Goal: Task Accomplishment & Management: Use online tool/utility

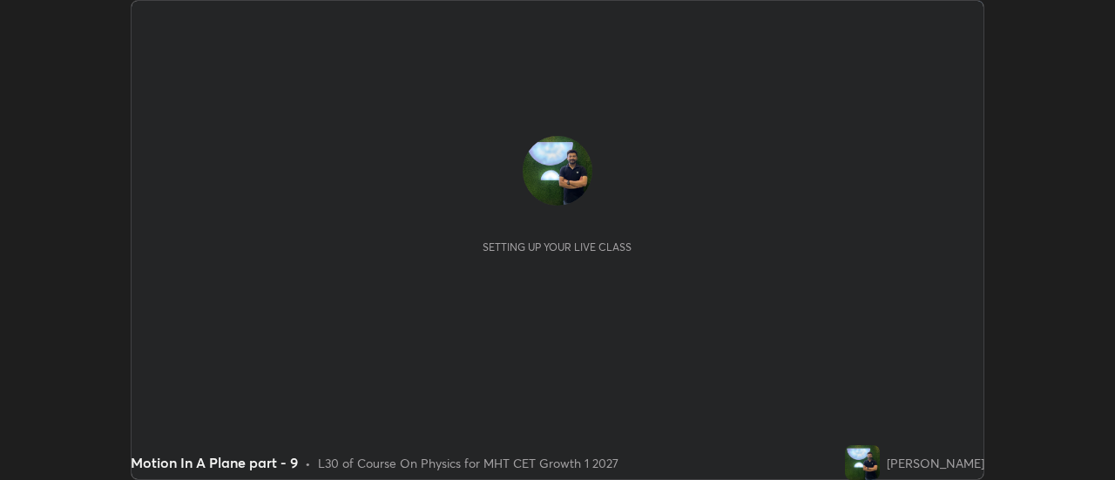
scroll to position [480, 1114]
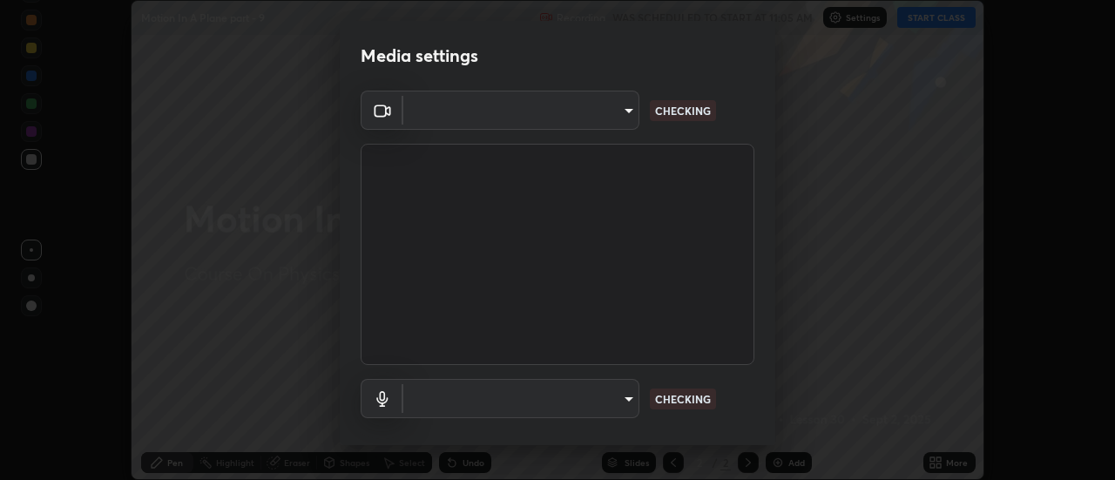
type input "e2aa400b7bb40988937289f1826270d99bb774d75893401bafd8ee5ef144e594"
click at [460, 399] on body "Erase all Motion In A Plane part - 9 Recording WAS SCHEDULED TO START AT 11:05 …" at bounding box center [557, 240] width 1115 height 480
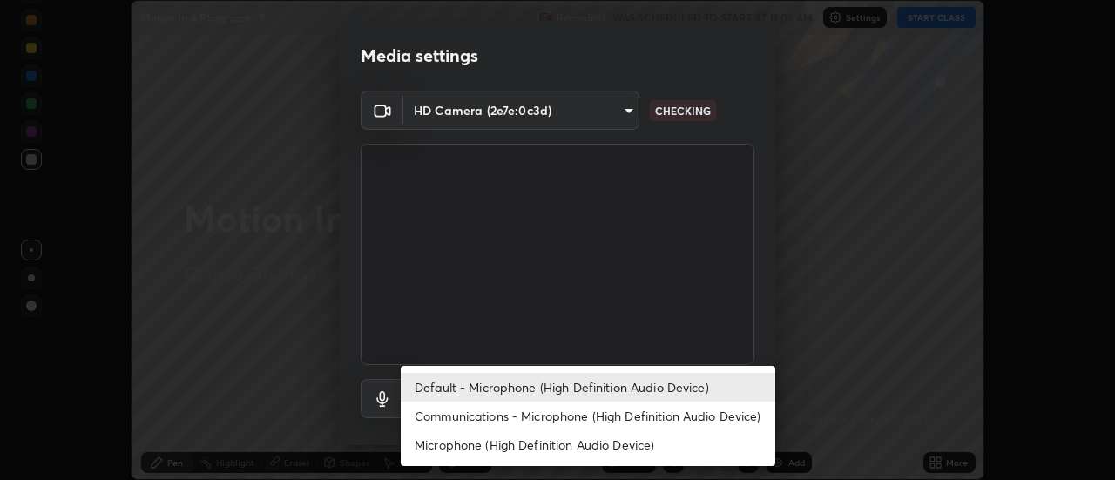
click at [454, 423] on li "Communications - Microphone (High Definition Audio Device)" at bounding box center [588, 416] width 375 height 29
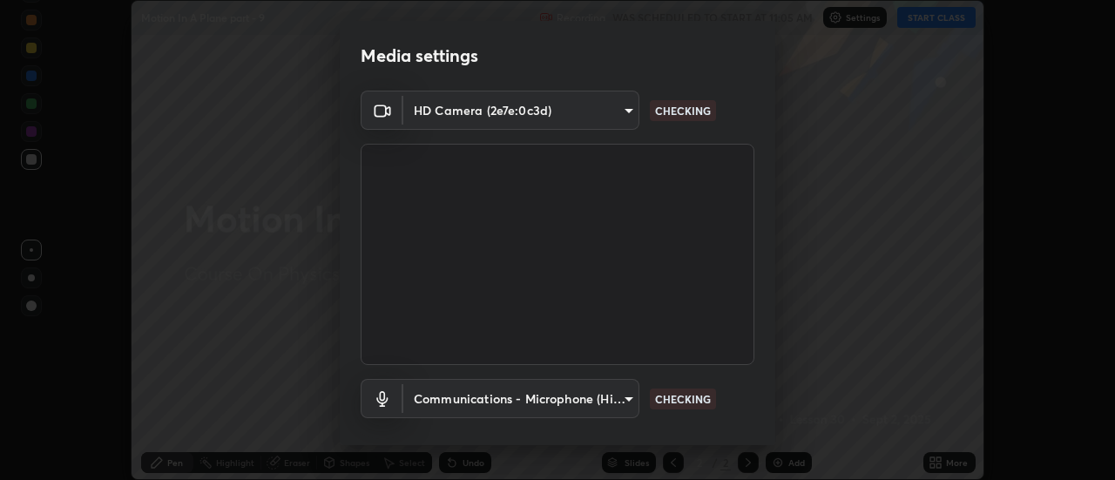
click at [450, 407] on body "Erase all Motion In A Plane part - 9 Recording WAS SCHEDULED TO START AT 11:05 …" at bounding box center [557, 240] width 1115 height 480
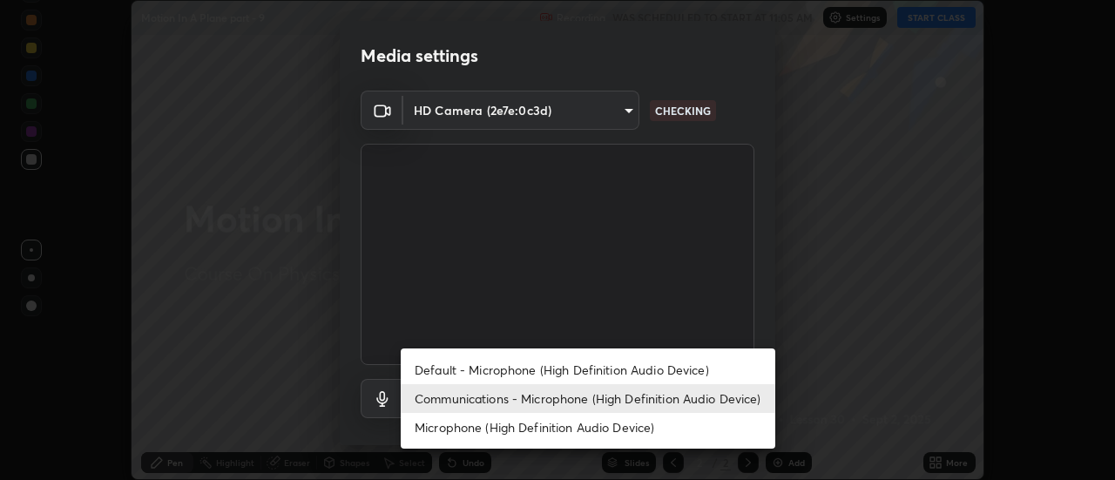
click at [451, 367] on li "Default - Microphone (High Definition Audio Device)" at bounding box center [588, 370] width 375 height 29
type input "default"
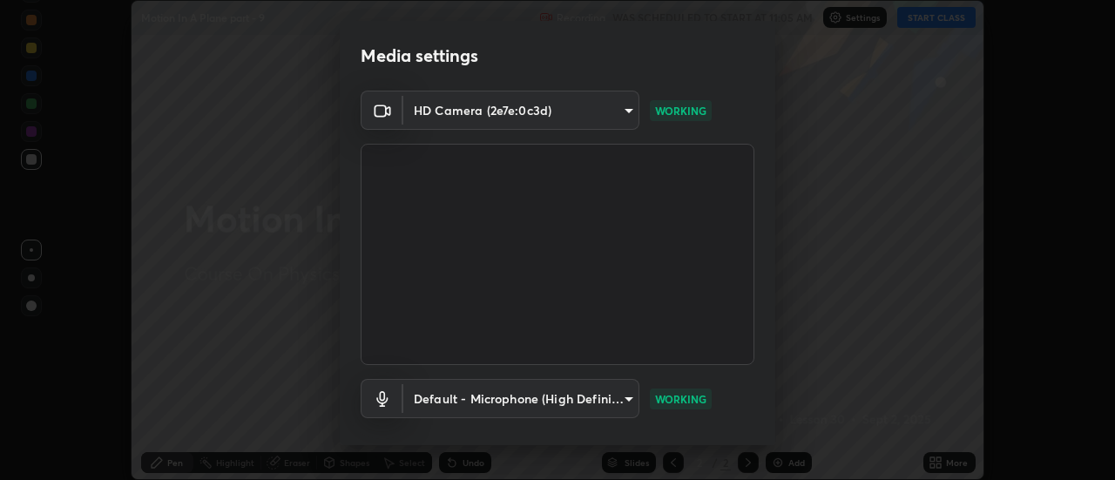
scroll to position [91, 0]
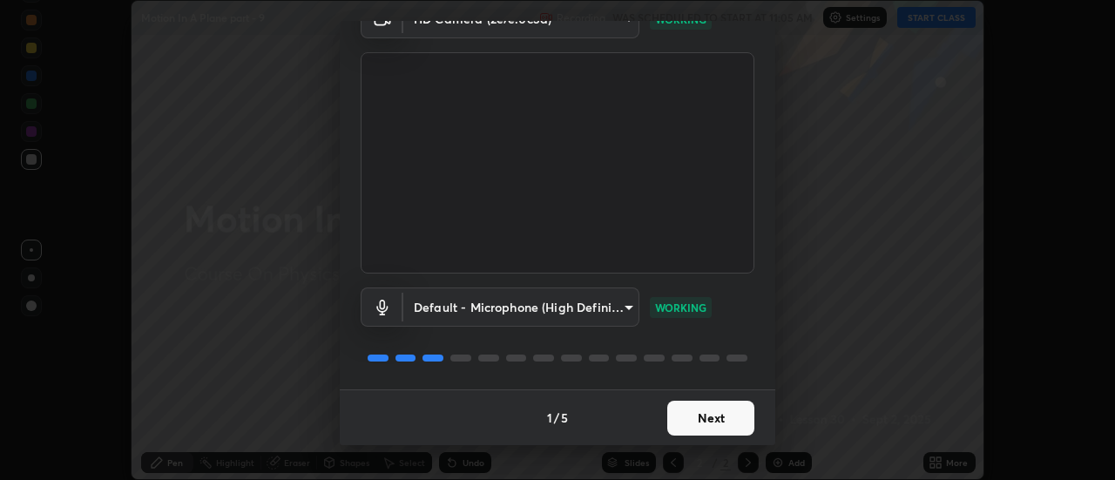
click at [692, 410] on button "Next" at bounding box center [710, 418] width 87 height 35
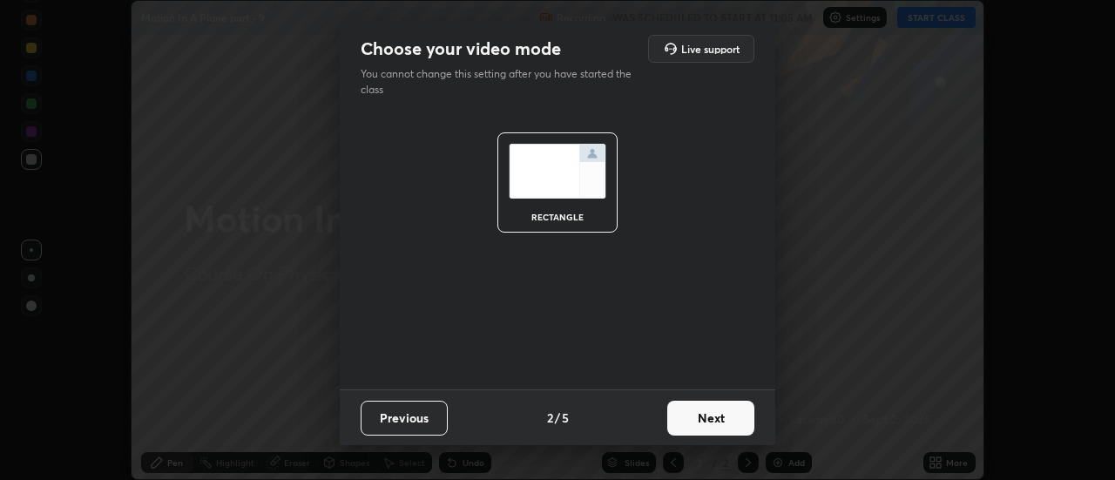
scroll to position [0, 0]
click at [696, 416] on button "Next" at bounding box center [710, 418] width 87 height 35
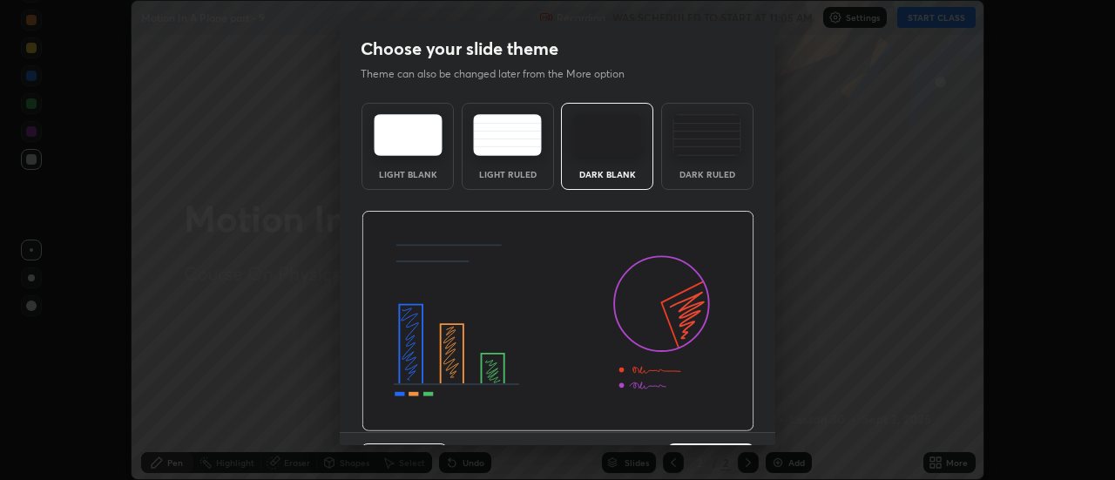
scroll to position [43, 0]
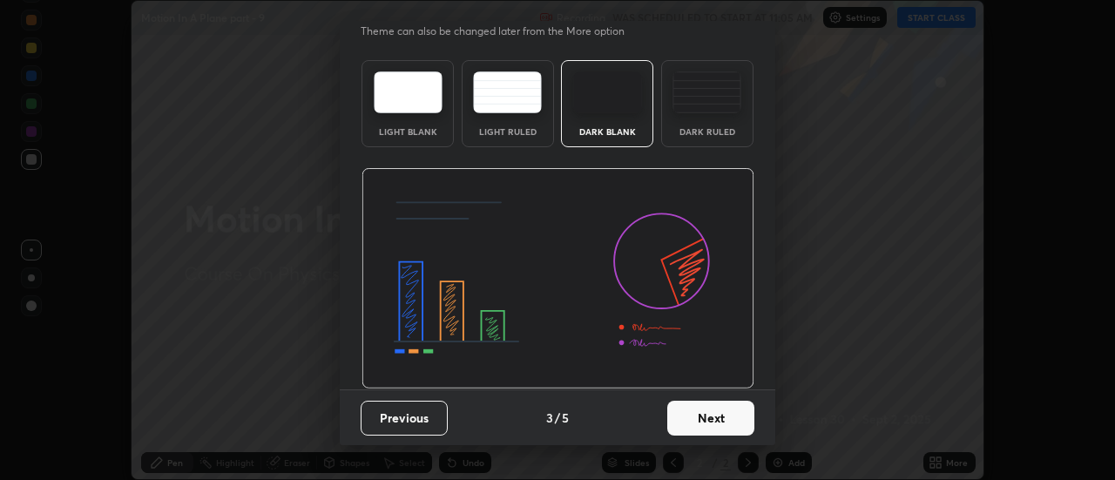
click at [708, 415] on button "Next" at bounding box center [710, 418] width 87 height 35
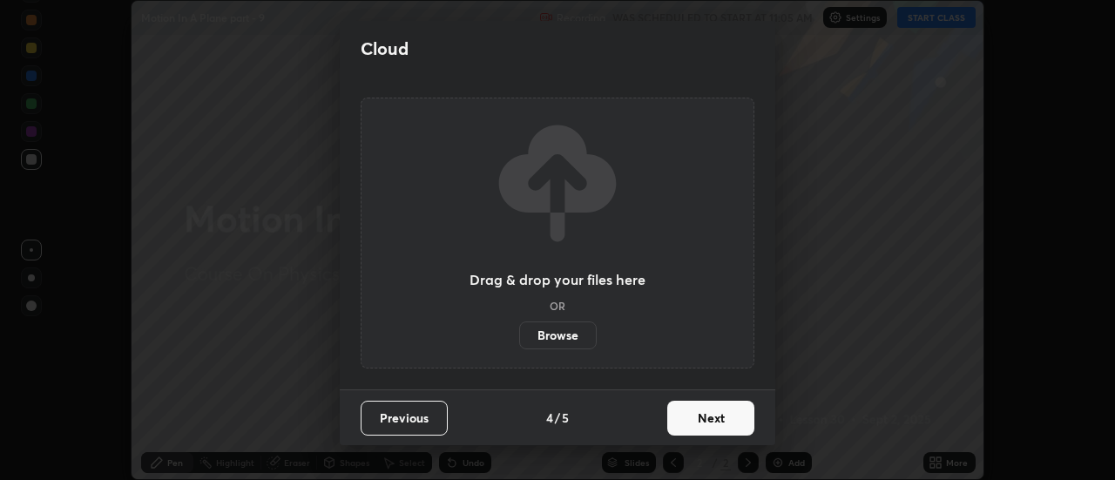
scroll to position [0, 0]
click at [703, 418] on button "Next" at bounding box center [710, 418] width 87 height 35
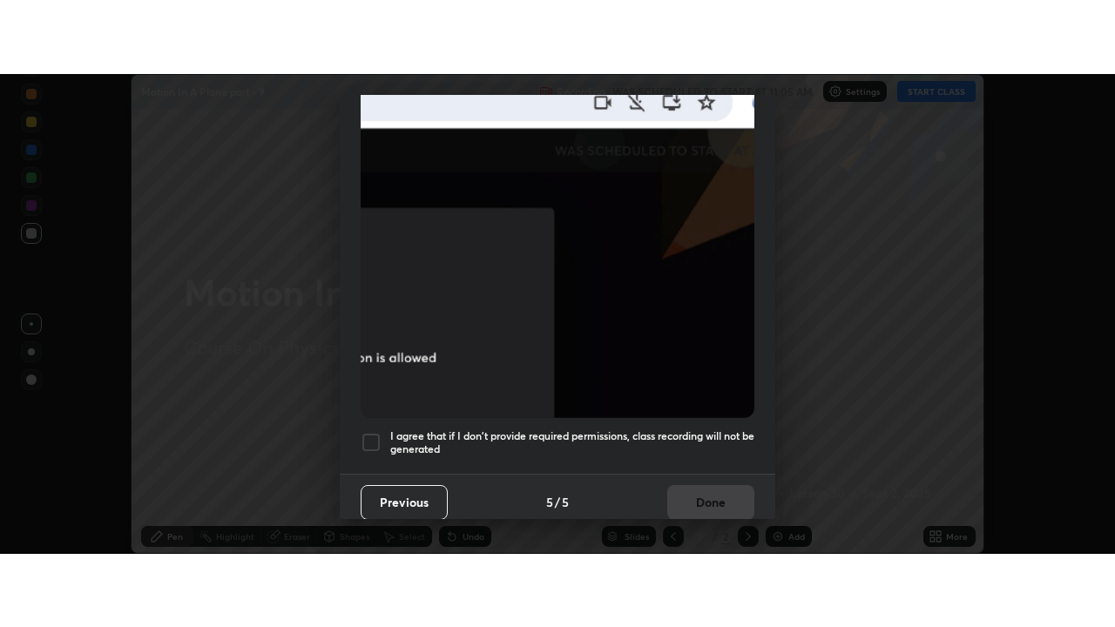
scroll to position [447, 0]
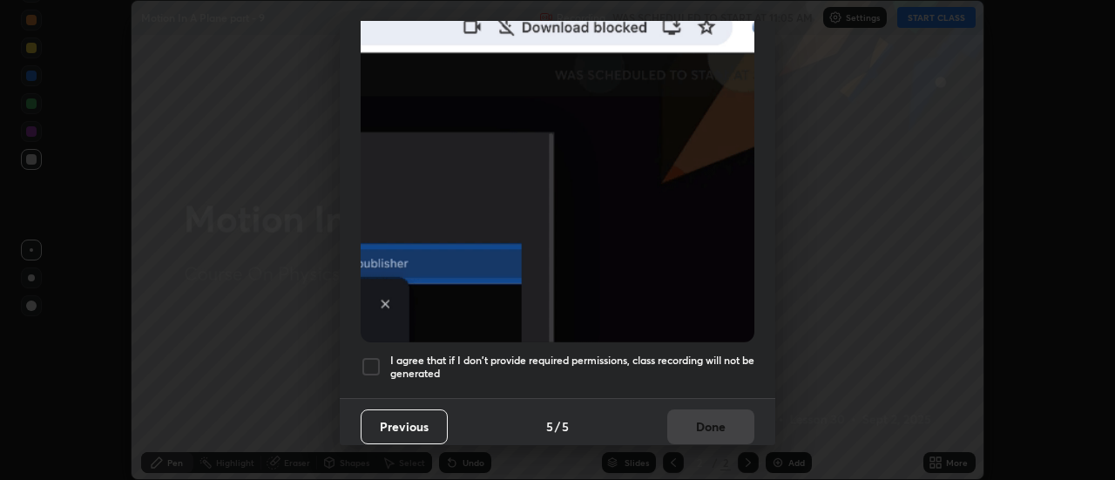
click at [616, 362] on h5 "I agree that if I don't provide required permissions, class recording will not …" at bounding box center [572, 367] width 364 height 27
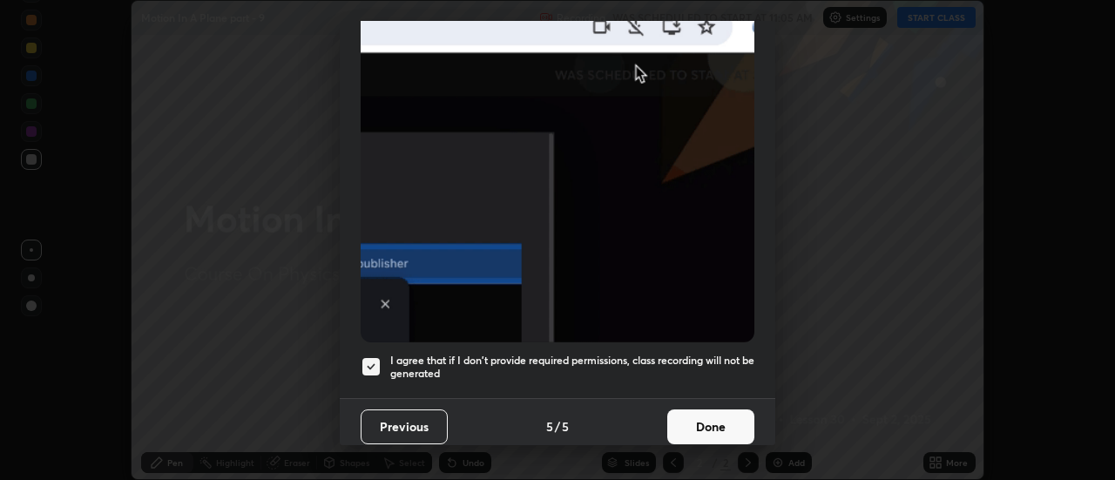
click at [721, 421] on button "Done" at bounding box center [710, 427] width 87 height 35
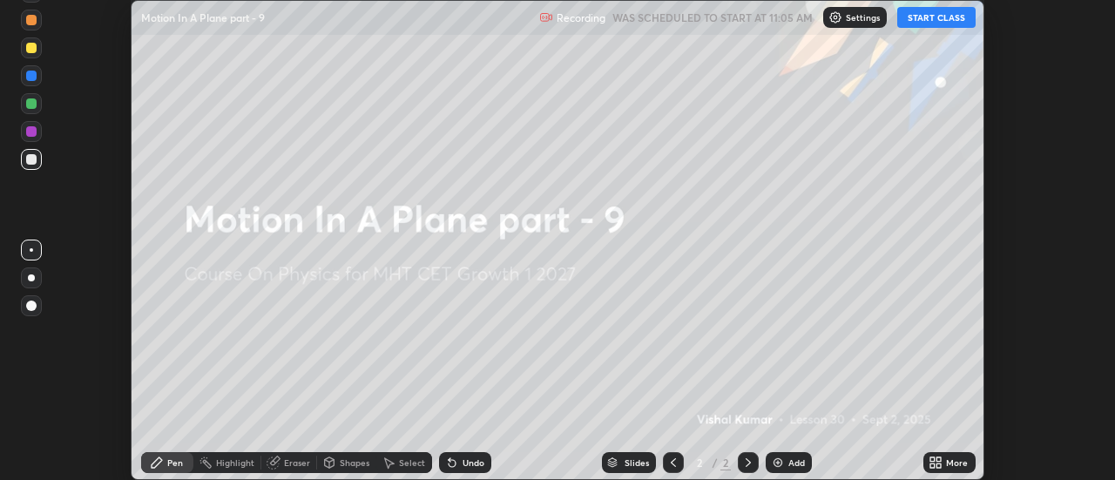
click at [950, 469] on div "More" at bounding box center [950, 462] width 52 height 21
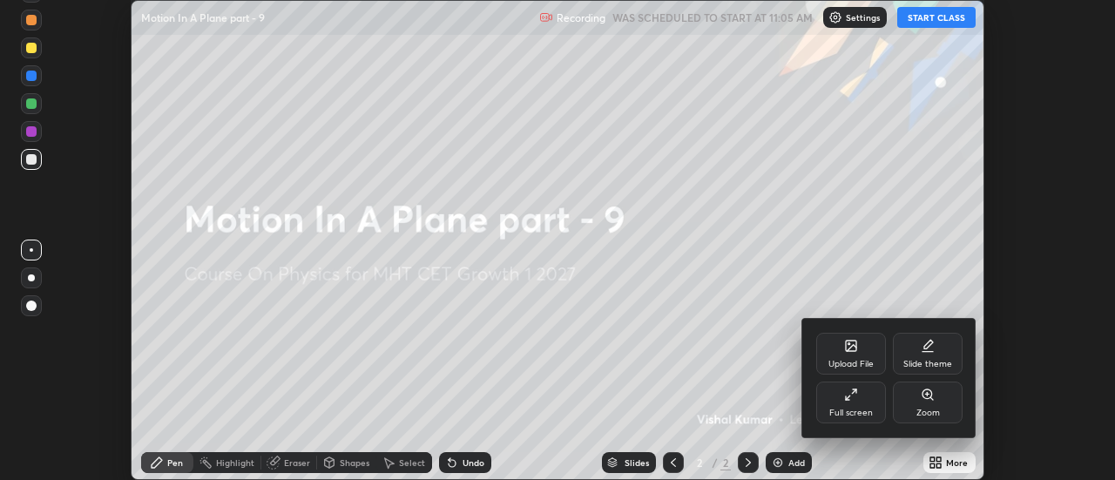
click at [857, 410] on div "Full screen" at bounding box center [852, 413] width 44 height 9
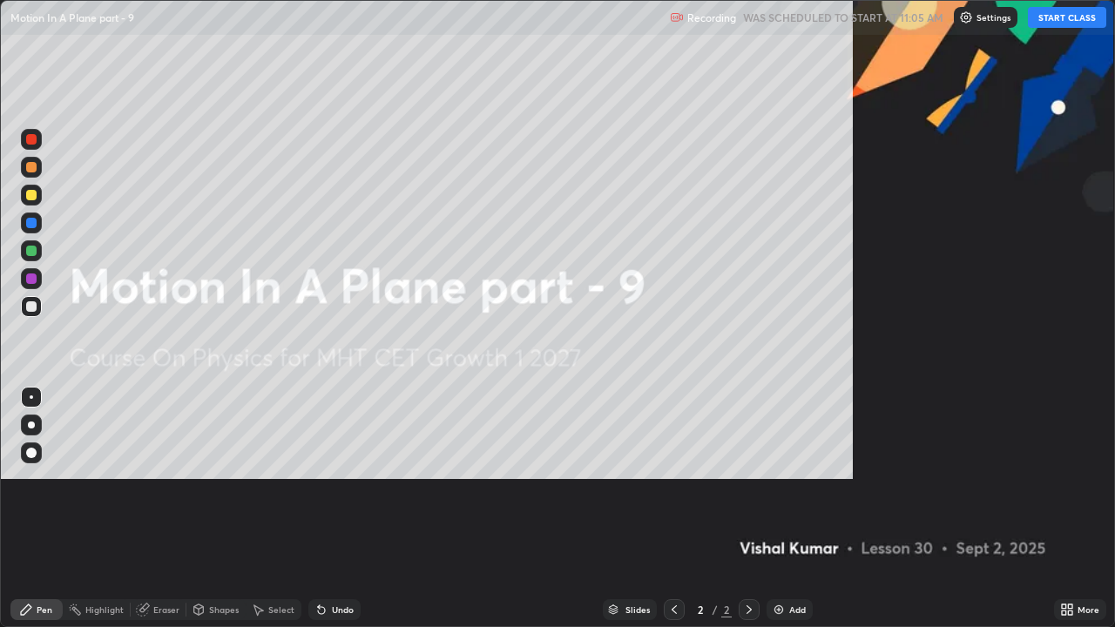
scroll to position [627, 1115]
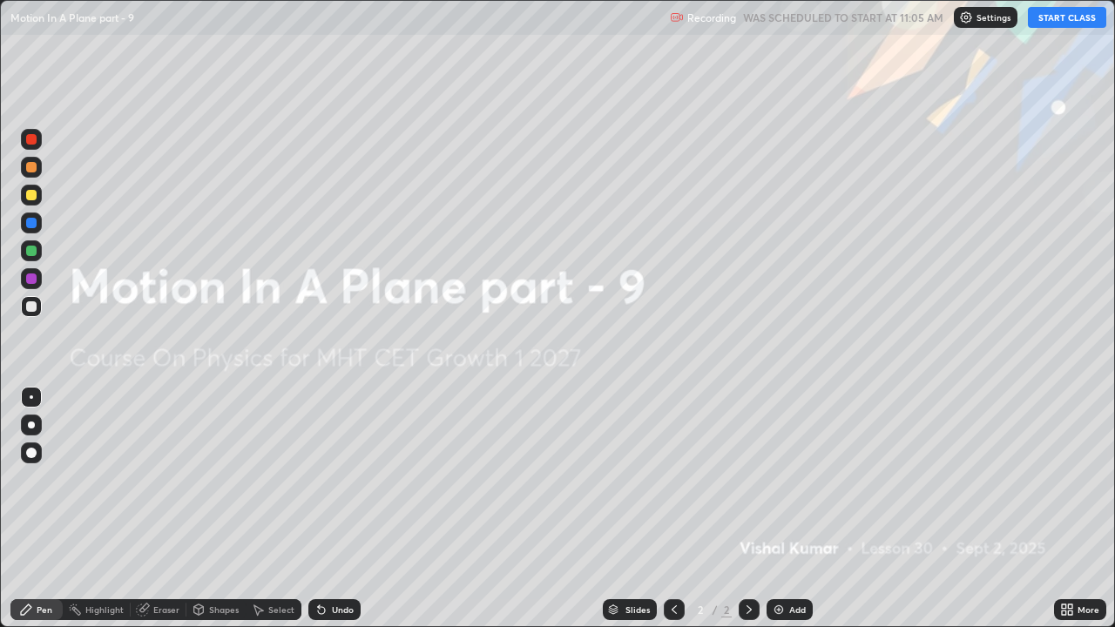
click at [1046, 20] on button "START CLASS" at bounding box center [1067, 17] width 78 height 21
click at [796, 479] on div "Add" at bounding box center [797, 610] width 17 height 9
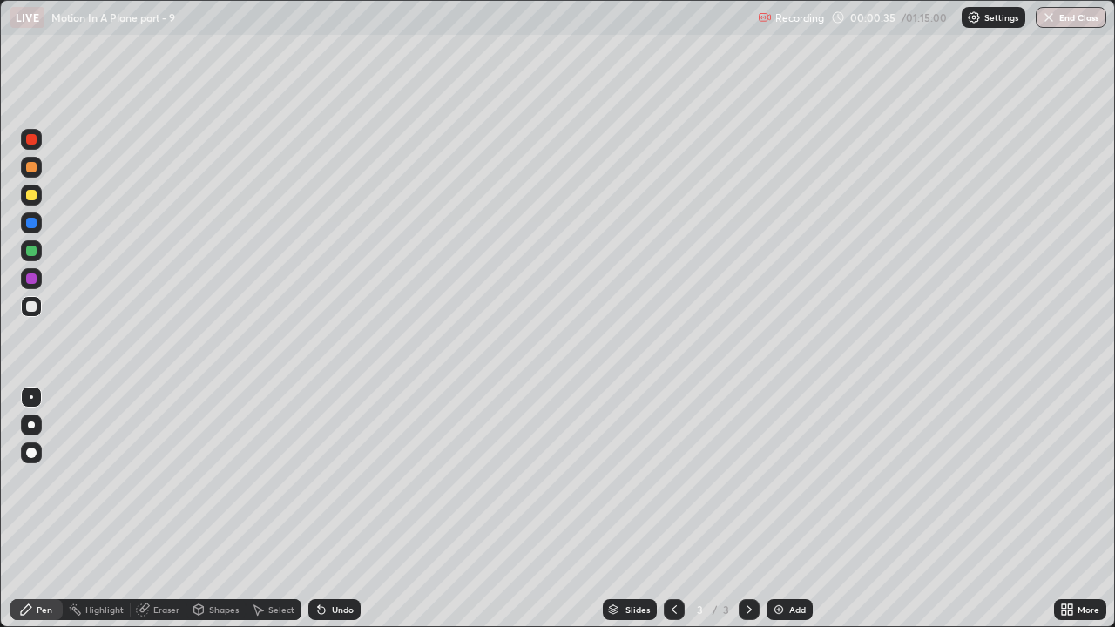
click at [31, 196] on div at bounding box center [31, 195] width 10 height 10
click at [34, 424] on div at bounding box center [31, 425] width 7 height 7
click at [329, 479] on div "Undo" at bounding box center [334, 609] width 52 height 21
click at [326, 479] on div "Undo" at bounding box center [334, 609] width 52 height 21
click at [325, 479] on icon at bounding box center [322, 610] width 14 height 14
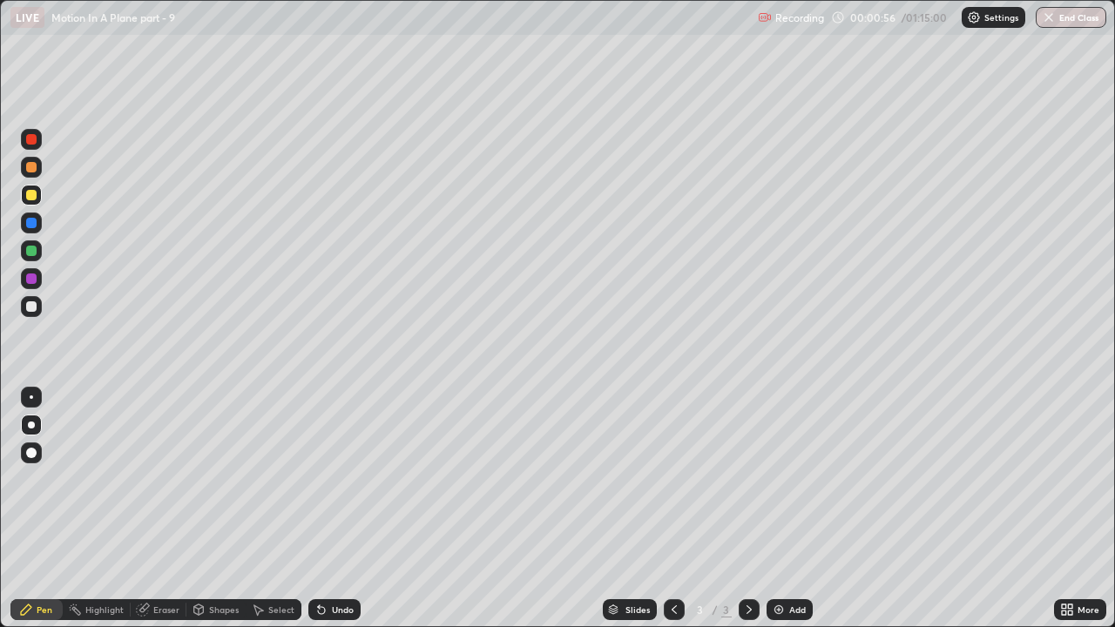
click at [325, 479] on icon at bounding box center [322, 610] width 14 height 14
click at [320, 479] on icon at bounding box center [321, 610] width 7 height 7
click at [325, 479] on icon at bounding box center [322, 610] width 14 height 14
click at [40, 306] on div at bounding box center [31, 306] width 21 height 21
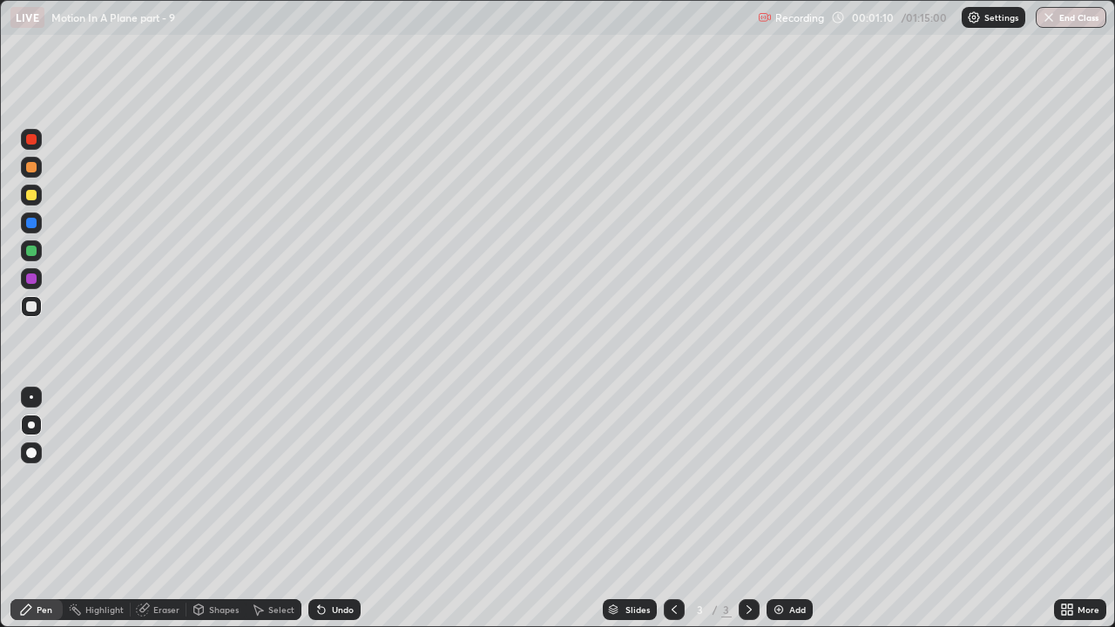
click at [35, 197] on div at bounding box center [31, 195] width 10 height 10
click at [793, 479] on div "Add" at bounding box center [790, 609] width 46 height 21
click at [30, 198] on div at bounding box center [31, 195] width 10 height 10
click at [30, 307] on div at bounding box center [31, 306] width 10 height 10
click at [799, 479] on div "Add" at bounding box center [790, 609] width 46 height 21
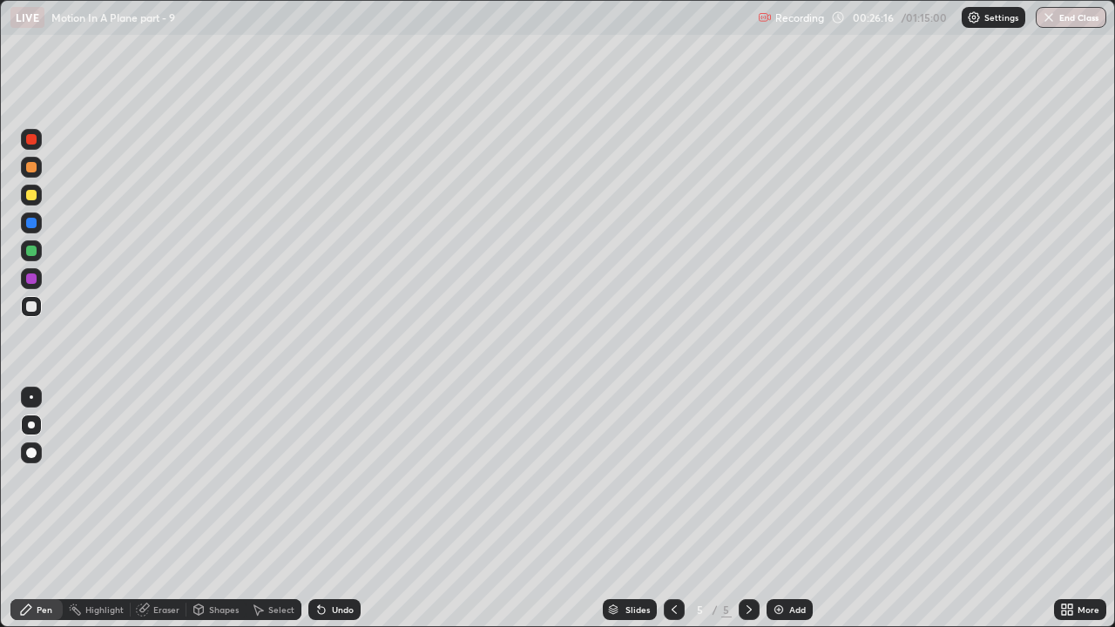
click at [212, 479] on div "Shapes" at bounding box center [224, 610] width 30 height 9
click at [165, 479] on div "Eraser" at bounding box center [166, 610] width 26 height 9
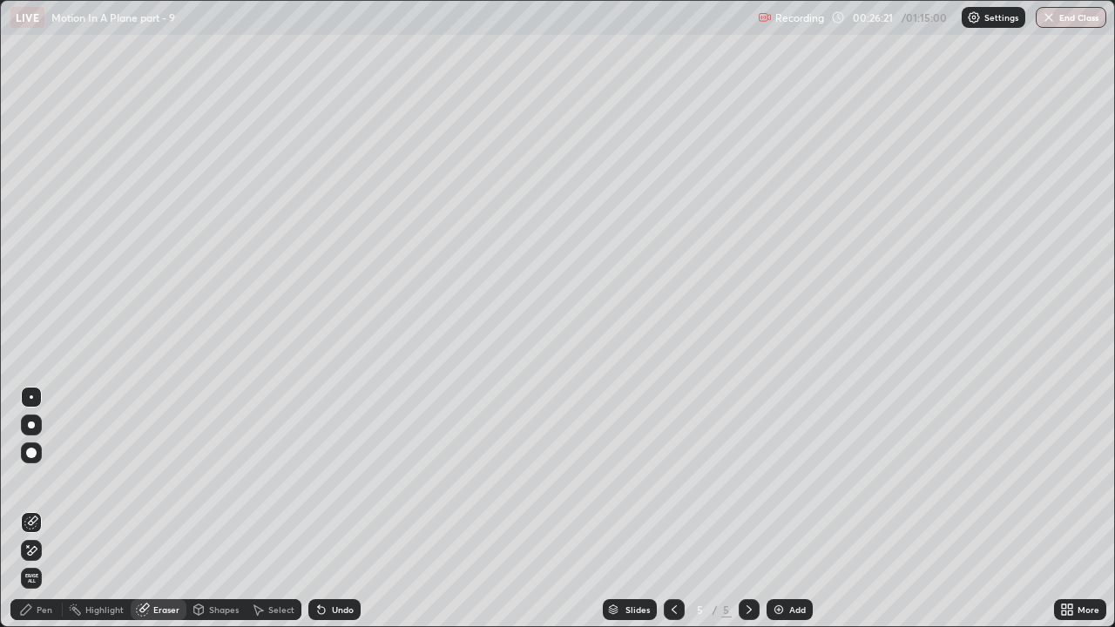
click at [42, 479] on div "Pen" at bounding box center [45, 610] width 16 height 9
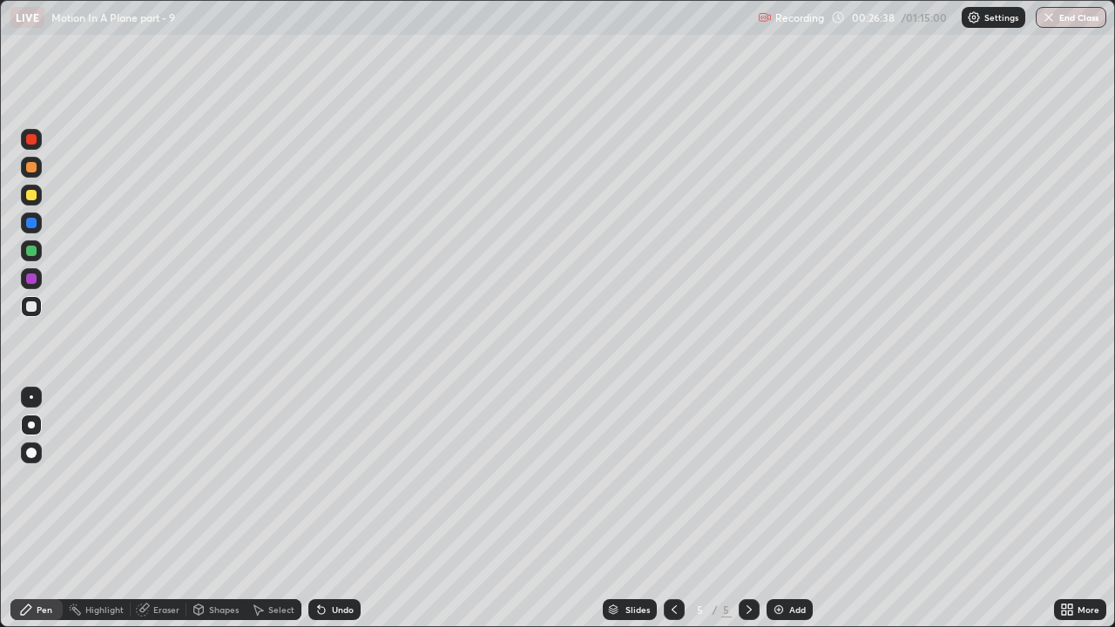
click at [160, 479] on div "Eraser" at bounding box center [166, 610] width 26 height 9
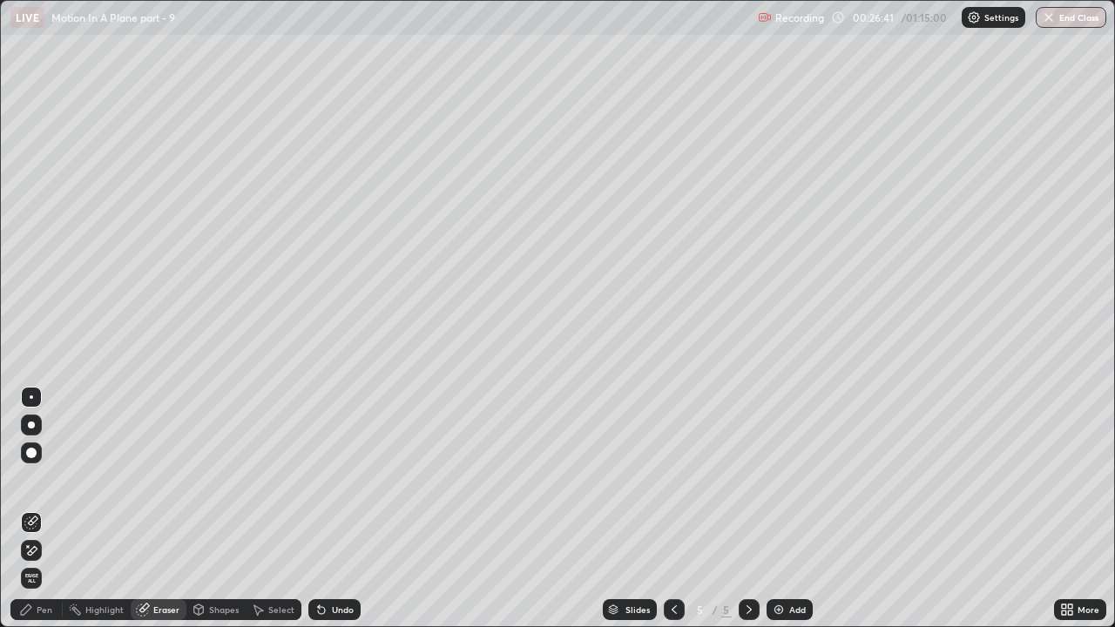
click at [30, 457] on div at bounding box center [31, 453] width 10 height 10
click at [37, 479] on div "Pen" at bounding box center [36, 609] width 52 height 21
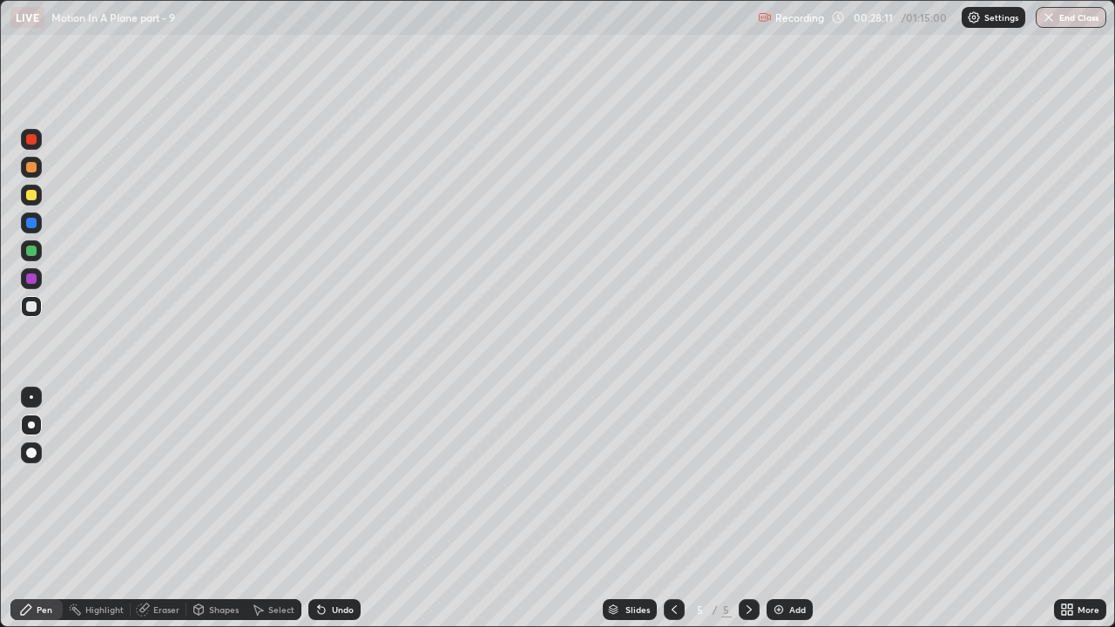
click at [151, 479] on div "Eraser" at bounding box center [159, 609] width 56 height 21
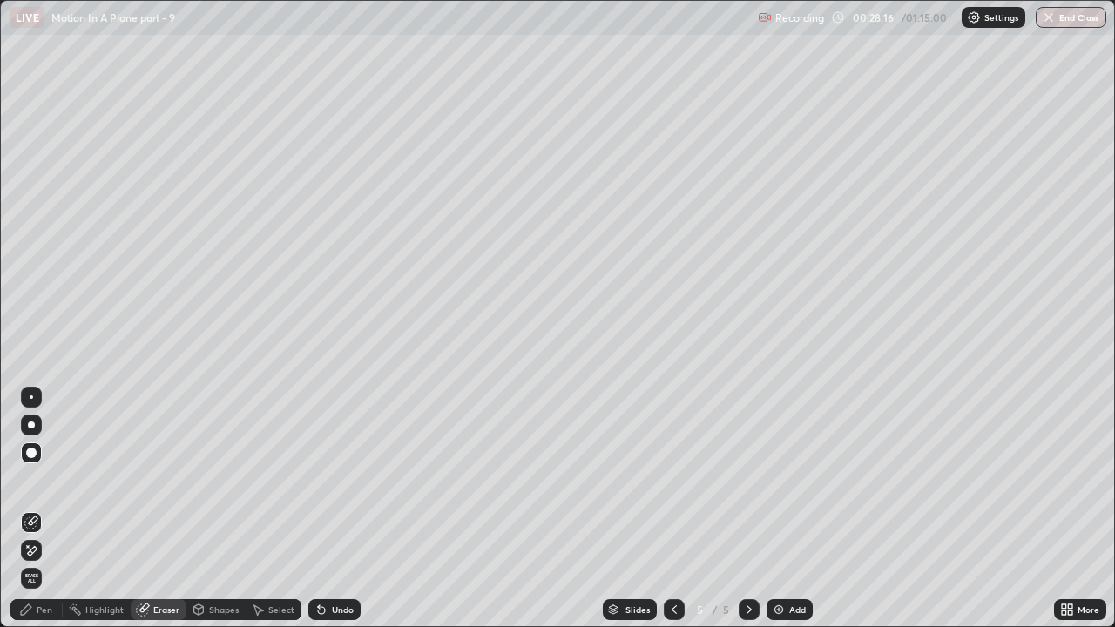
click at [44, 479] on div "Pen" at bounding box center [45, 610] width 16 height 9
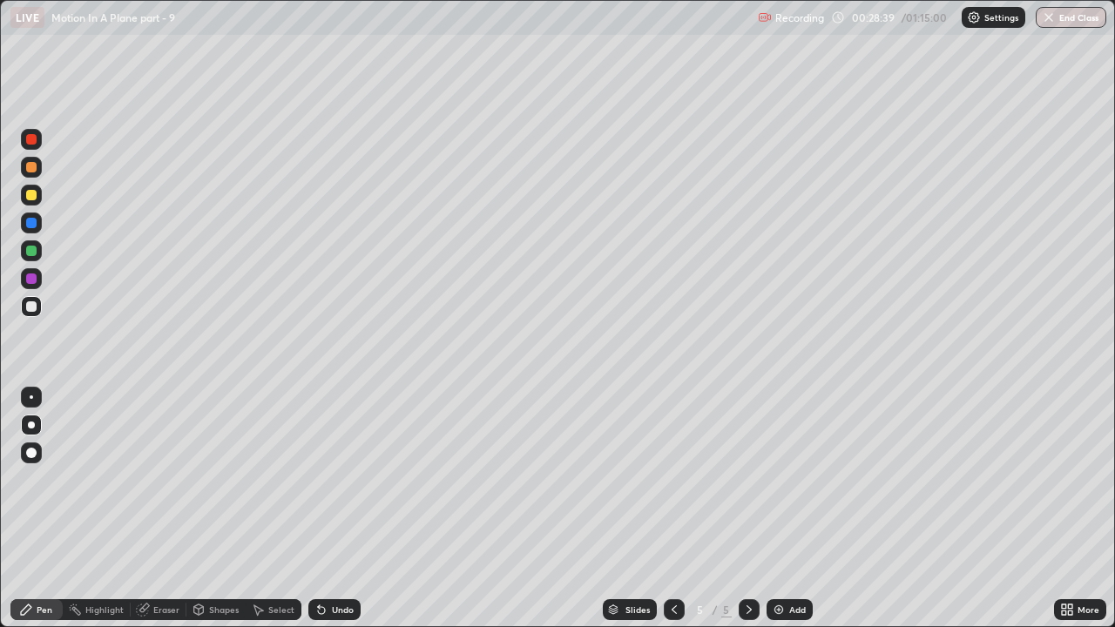
click at [154, 479] on div "Eraser" at bounding box center [166, 610] width 26 height 9
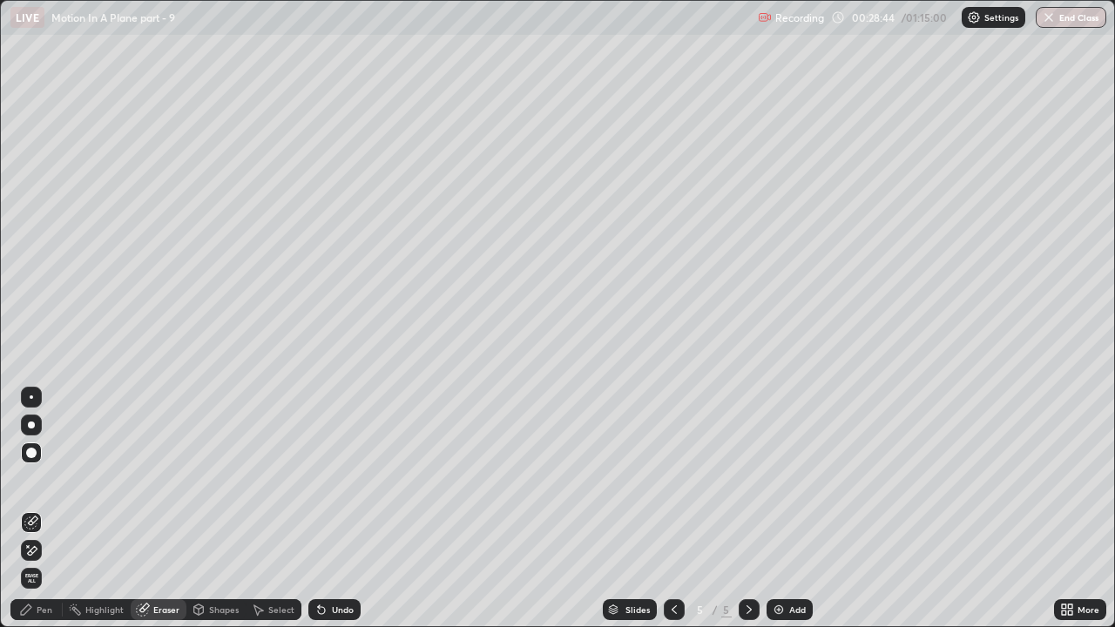
click at [45, 479] on div "Pen" at bounding box center [45, 610] width 16 height 9
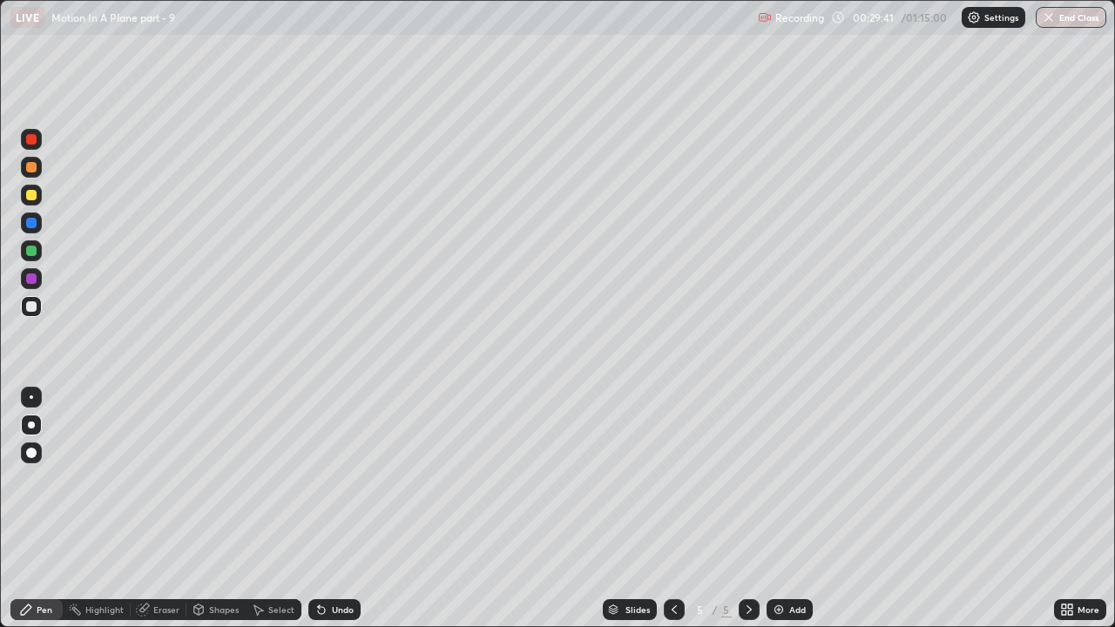
click at [673, 479] on icon at bounding box center [674, 610] width 14 height 14
click at [748, 479] on icon at bounding box center [749, 610] width 5 height 9
click at [140, 479] on icon at bounding box center [142, 610] width 11 height 11
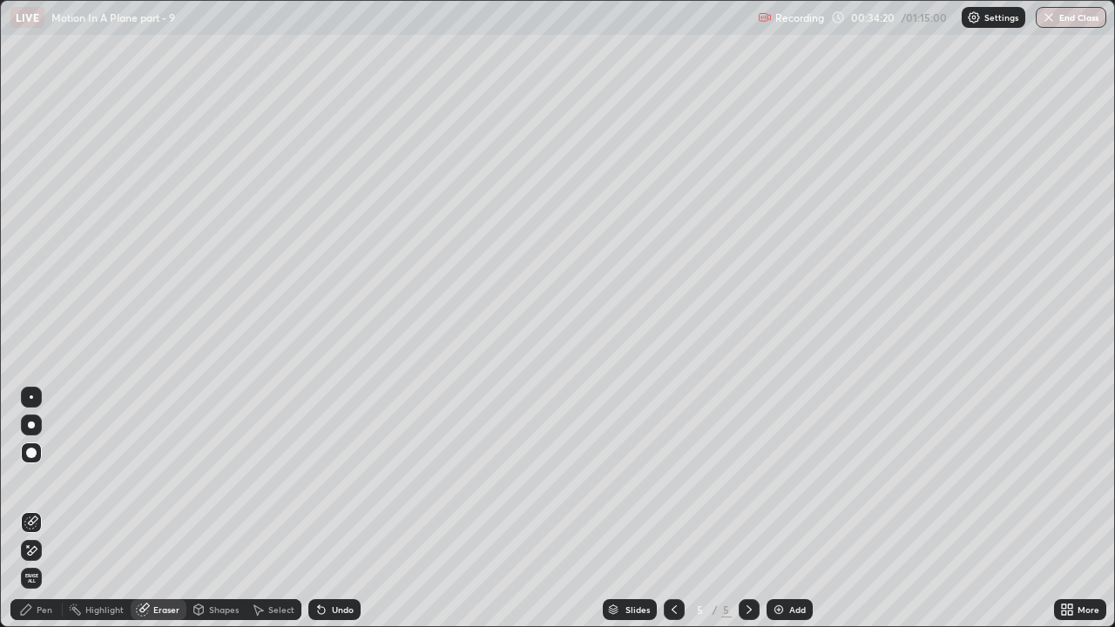
click at [33, 479] on span "Erase all" at bounding box center [31, 578] width 19 height 10
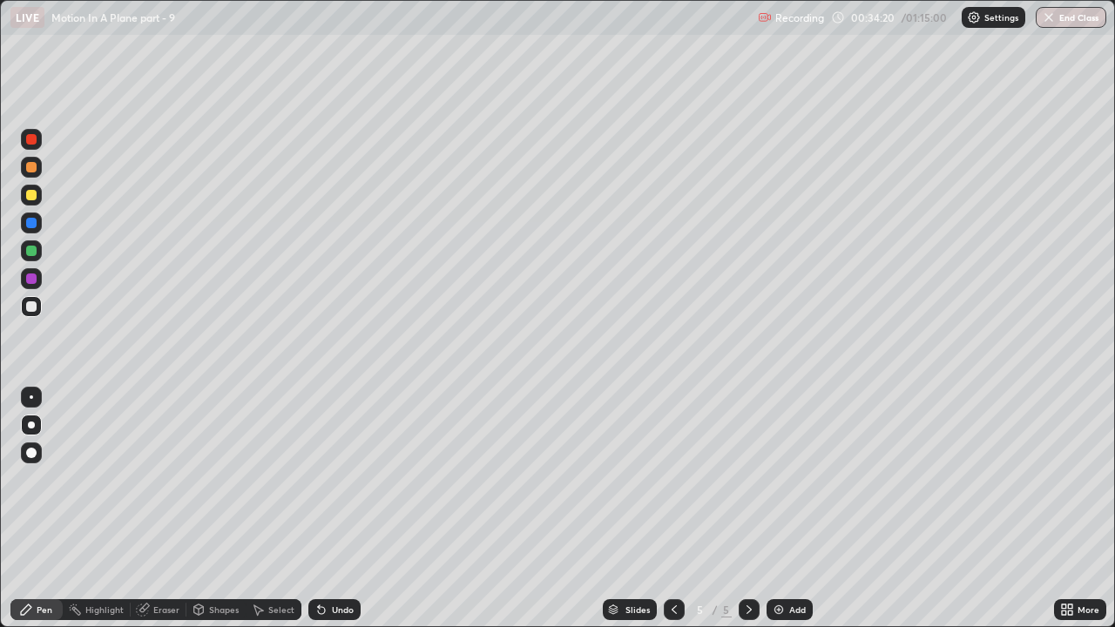
click at [37, 479] on div "Pen" at bounding box center [45, 610] width 16 height 9
click at [35, 195] on div at bounding box center [31, 195] width 10 height 10
click at [331, 479] on div "Undo" at bounding box center [334, 609] width 52 height 21
click at [335, 479] on div "Undo" at bounding box center [343, 610] width 22 height 9
click at [322, 479] on div "Undo" at bounding box center [334, 609] width 52 height 21
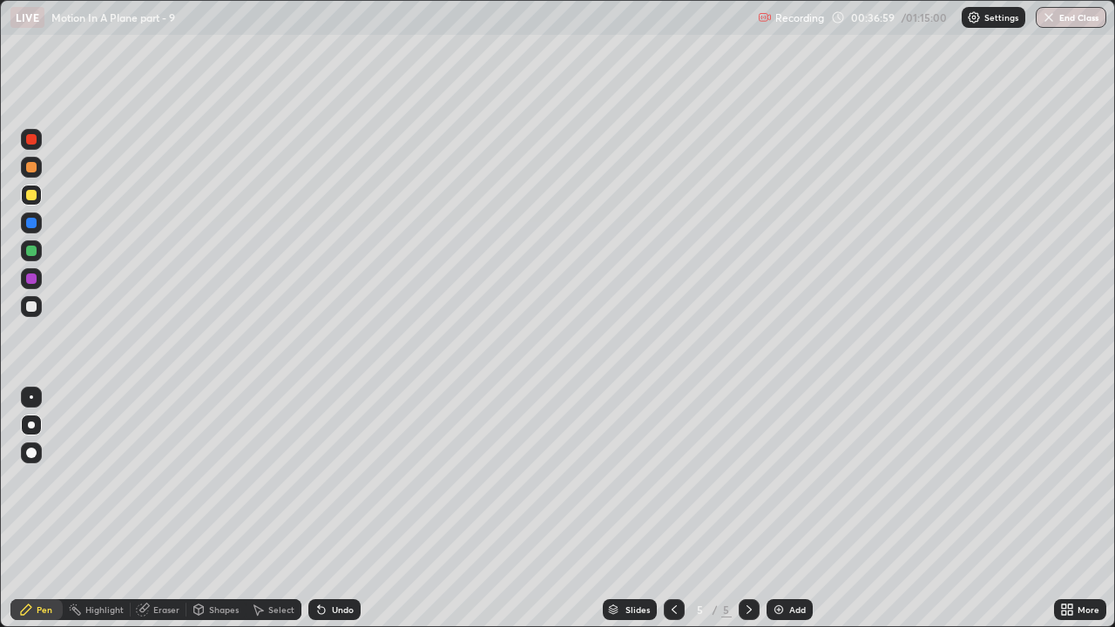
click at [337, 479] on div "Undo" at bounding box center [343, 610] width 22 height 9
click at [787, 479] on div "Add" at bounding box center [790, 609] width 46 height 21
click at [212, 479] on div "Shapes" at bounding box center [215, 609] width 59 height 21
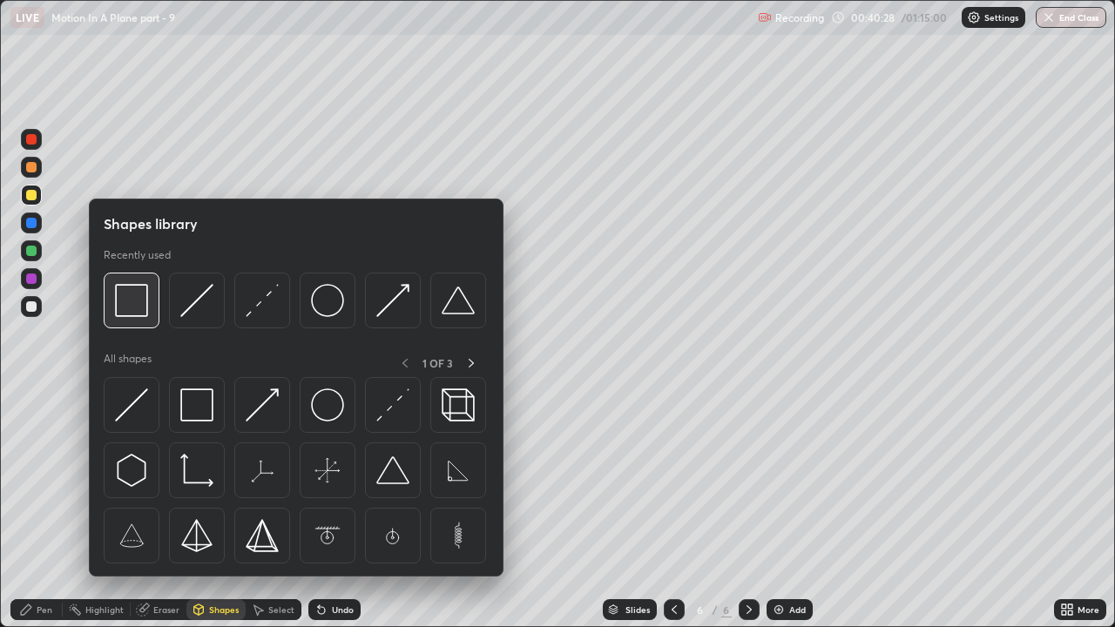
click at [138, 308] on img at bounding box center [131, 300] width 33 height 33
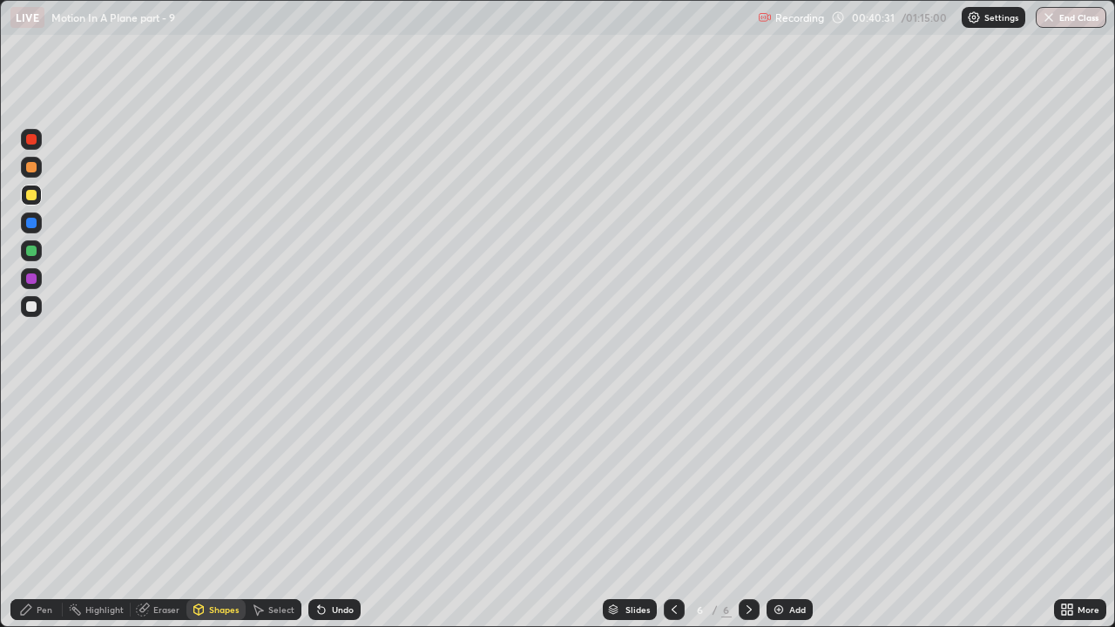
click at [36, 479] on div "Pen" at bounding box center [36, 609] width 52 height 21
click at [27, 308] on div at bounding box center [31, 306] width 10 height 10
click at [32, 249] on div at bounding box center [31, 251] width 10 height 10
click at [31, 192] on div at bounding box center [31, 195] width 10 height 10
click at [334, 479] on div "Undo" at bounding box center [343, 610] width 22 height 9
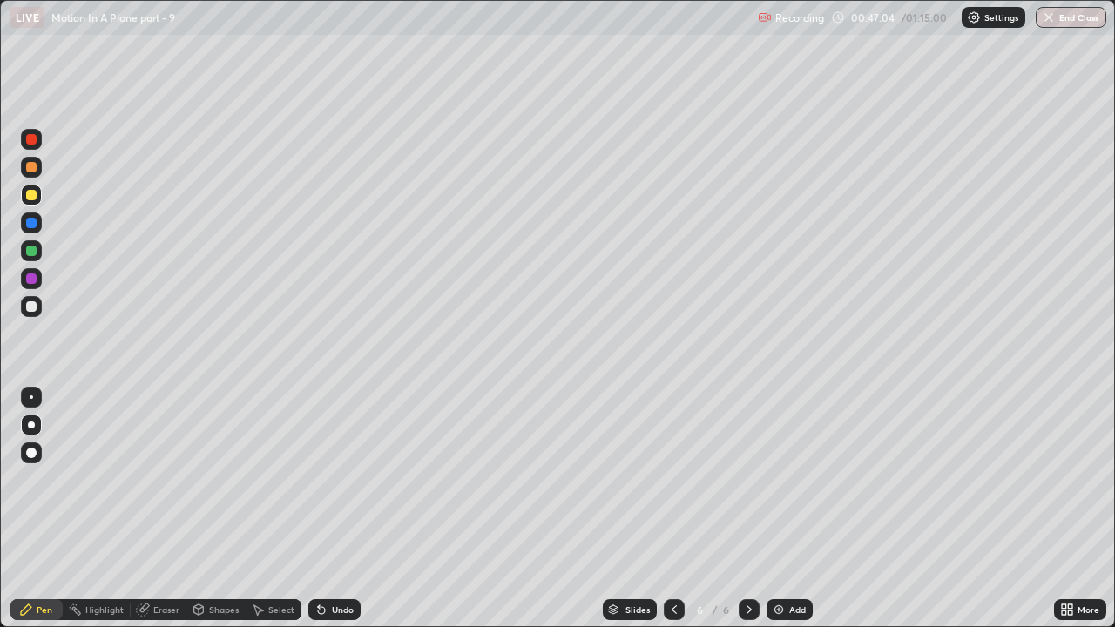
click at [35, 247] on div at bounding box center [31, 251] width 10 height 10
click at [29, 195] on div at bounding box center [31, 195] width 10 height 10
click at [790, 479] on div "Add" at bounding box center [790, 609] width 46 height 21
click at [680, 479] on div at bounding box center [674, 609] width 21 height 21
click at [748, 479] on icon at bounding box center [749, 610] width 14 height 14
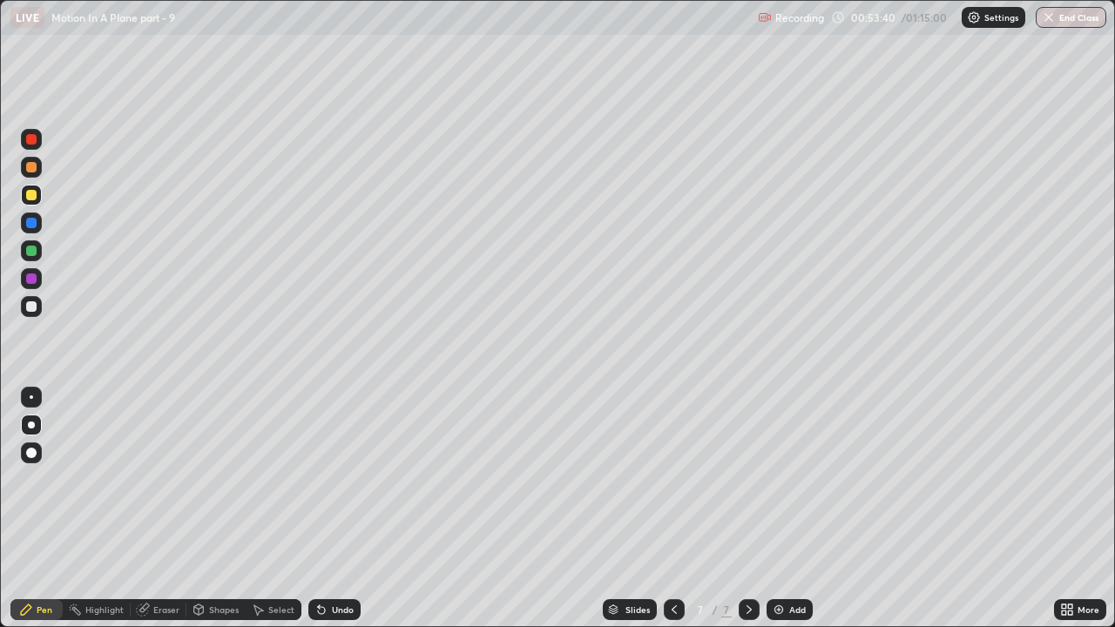
click at [789, 479] on div "Add" at bounding box center [790, 609] width 46 height 21
click at [30, 204] on div at bounding box center [31, 195] width 21 height 21
click at [31, 258] on div at bounding box center [31, 250] width 21 height 21
click at [340, 479] on div "Undo" at bounding box center [343, 610] width 22 height 9
click at [342, 479] on div "Undo" at bounding box center [343, 610] width 22 height 9
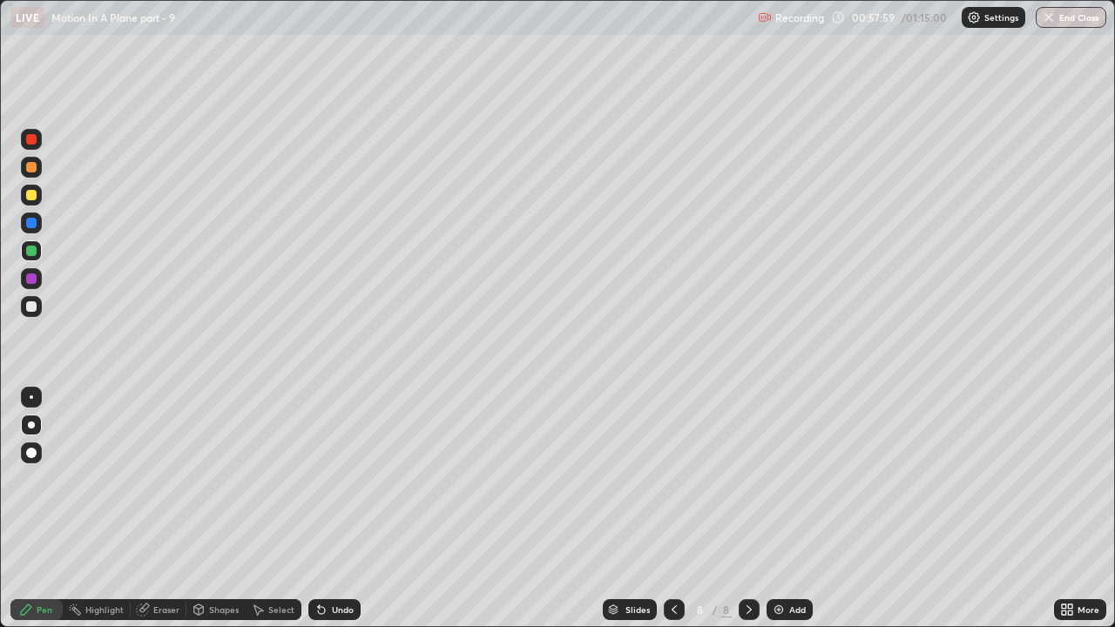
click at [342, 479] on div "Undo" at bounding box center [343, 610] width 22 height 9
click at [33, 277] on div at bounding box center [31, 279] width 10 height 10
click at [337, 479] on div "Undo" at bounding box center [343, 610] width 22 height 9
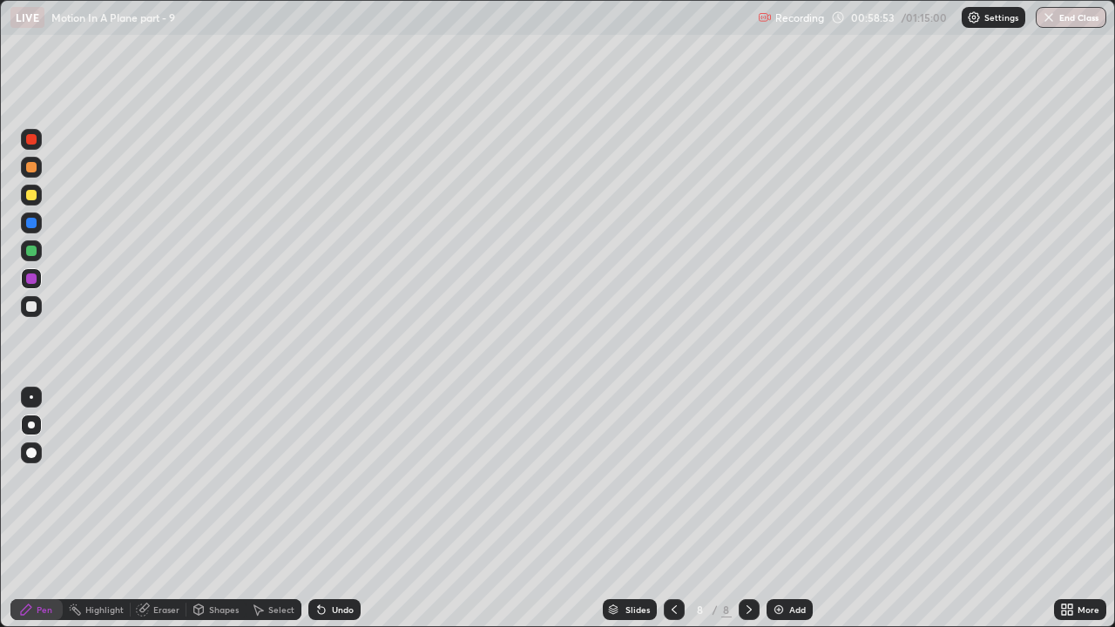
click at [337, 479] on div "Undo" at bounding box center [343, 610] width 22 height 9
click at [342, 479] on div "Undo" at bounding box center [343, 610] width 22 height 9
click at [37, 204] on div at bounding box center [31, 195] width 21 height 21
click at [32, 139] on div at bounding box center [31, 139] width 10 height 10
click at [783, 479] on img at bounding box center [779, 610] width 14 height 14
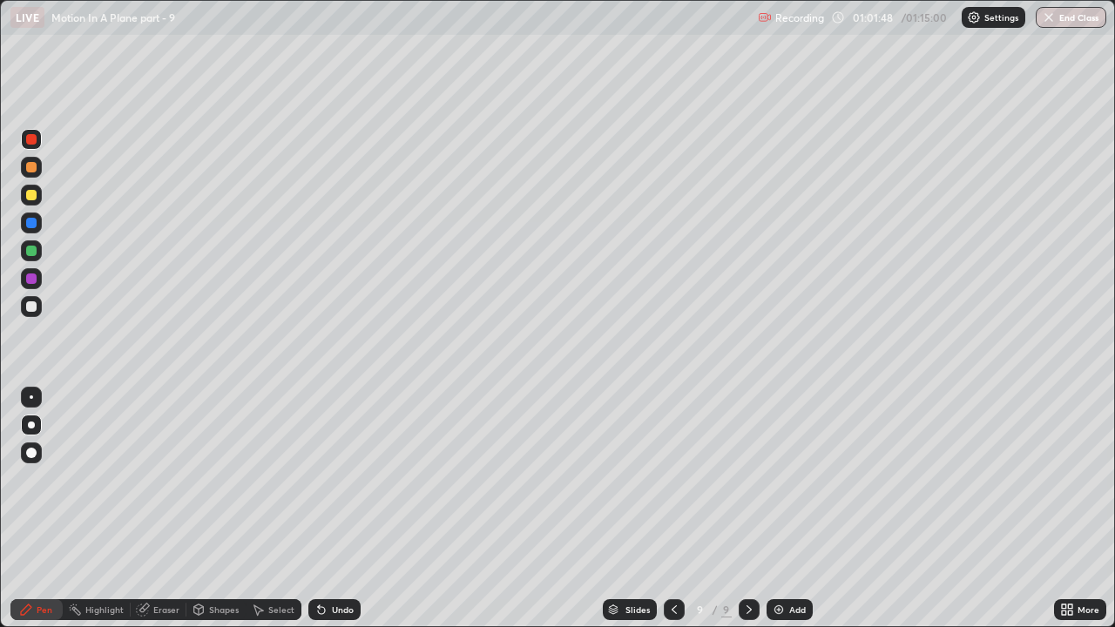
click at [32, 193] on div at bounding box center [31, 195] width 10 height 10
click at [31, 306] on div at bounding box center [31, 306] width 10 height 10
click at [30, 281] on div at bounding box center [31, 279] width 10 height 10
click at [34, 249] on div at bounding box center [31, 251] width 10 height 10
click at [673, 479] on icon at bounding box center [674, 610] width 14 height 14
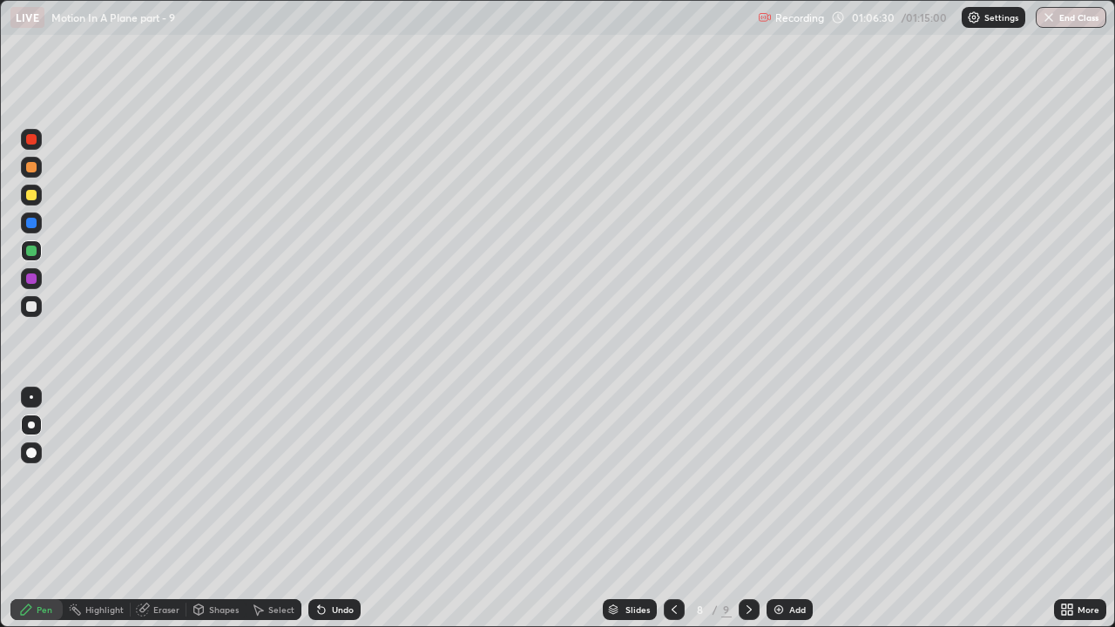
click at [331, 479] on div "Undo" at bounding box center [334, 609] width 52 height 21
click at [749, 479] on icon at bounding box center [749, 610] width 14 height 14
click at [41, 57] on div "Erase all" at bounding box center [31, 314] width 42 height 558
click at [46, 51] on div "Erase all" at bounding box center [31, 314] width 42 height 558
click at [47, 51] on div "Erase all" at bounding box center [31, 314] width 42 height 558
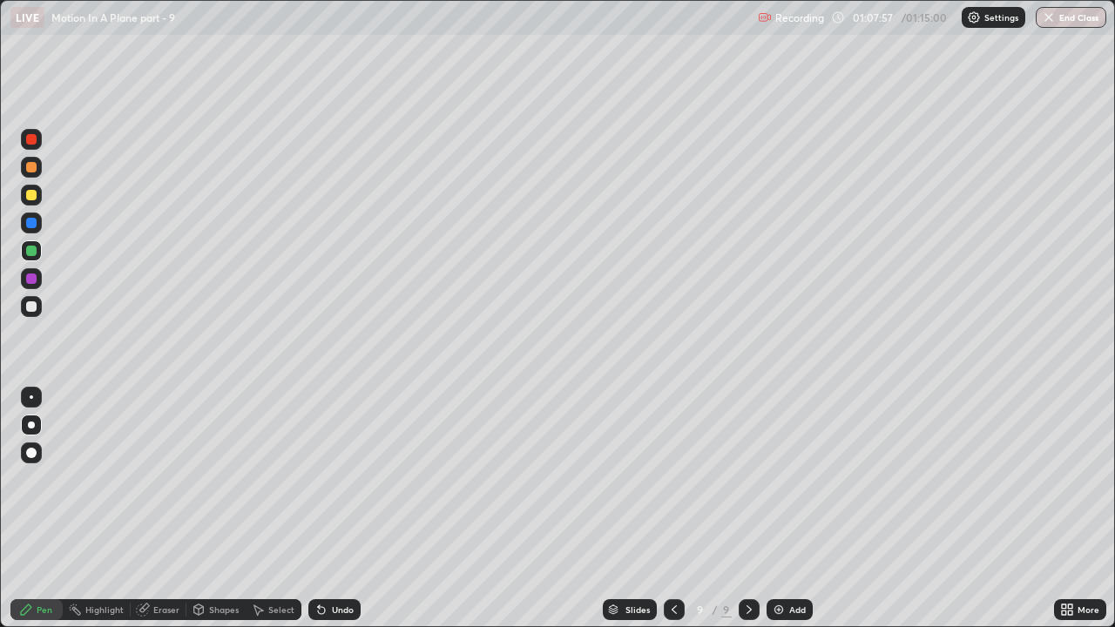
click at [48, 59] on div "Erase all" at bounding box center [31, 314] width 42 height 558
click at [44, 50] on div "Erase all" at bounding box center [31, 314] width 42 height 558
click at [31, 203] on div at bounding box center [31, 195] width 21 height 21
click at [46, 57] on div "Erase all" at bounding box center [31, 314] width 42 height 558
click at [51, 54] on div "Erase all" at bounding box center [31, 314] width 42 height 558
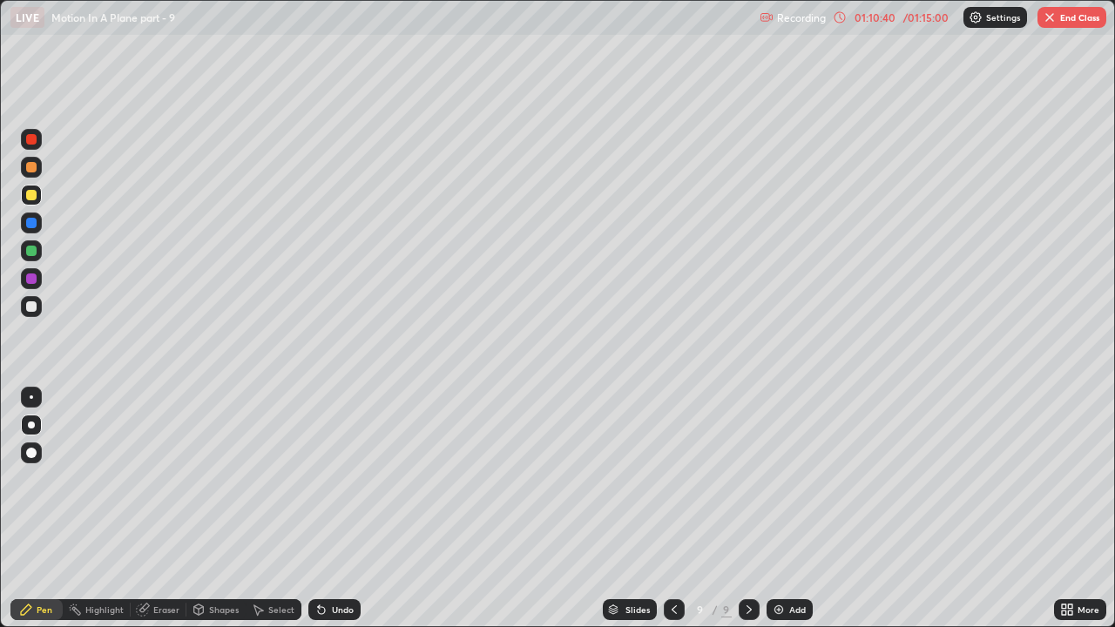
click at [1080, 18] on button "End Class" at bounding box center [1072, 17] width 69 height 21
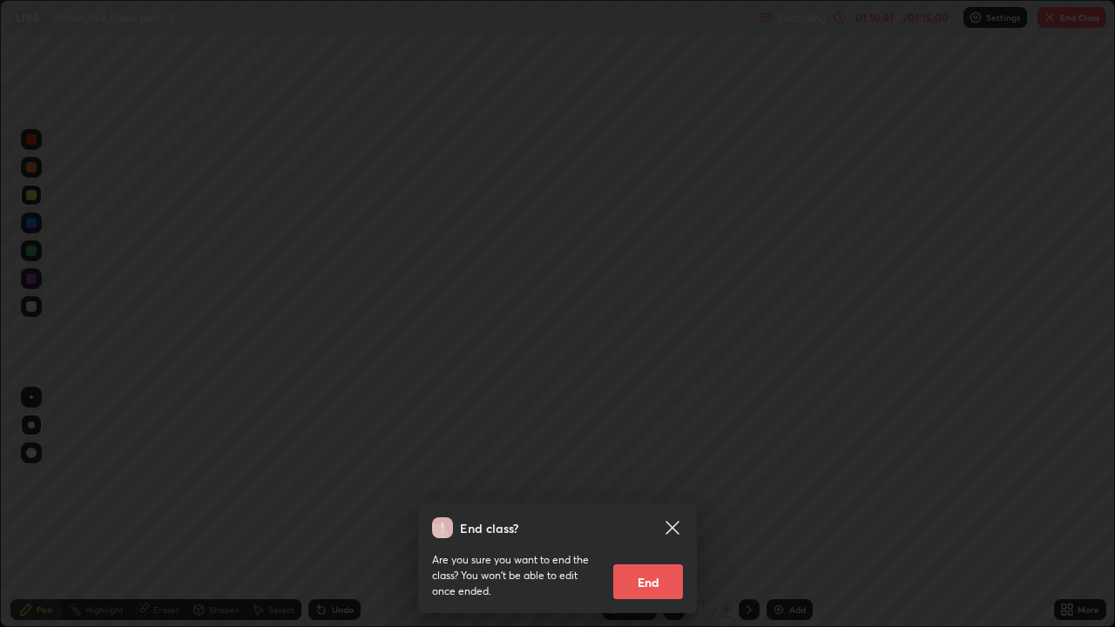
click at [664, 479] on button "End" at bounding box center [648, 582] width 70 height 35
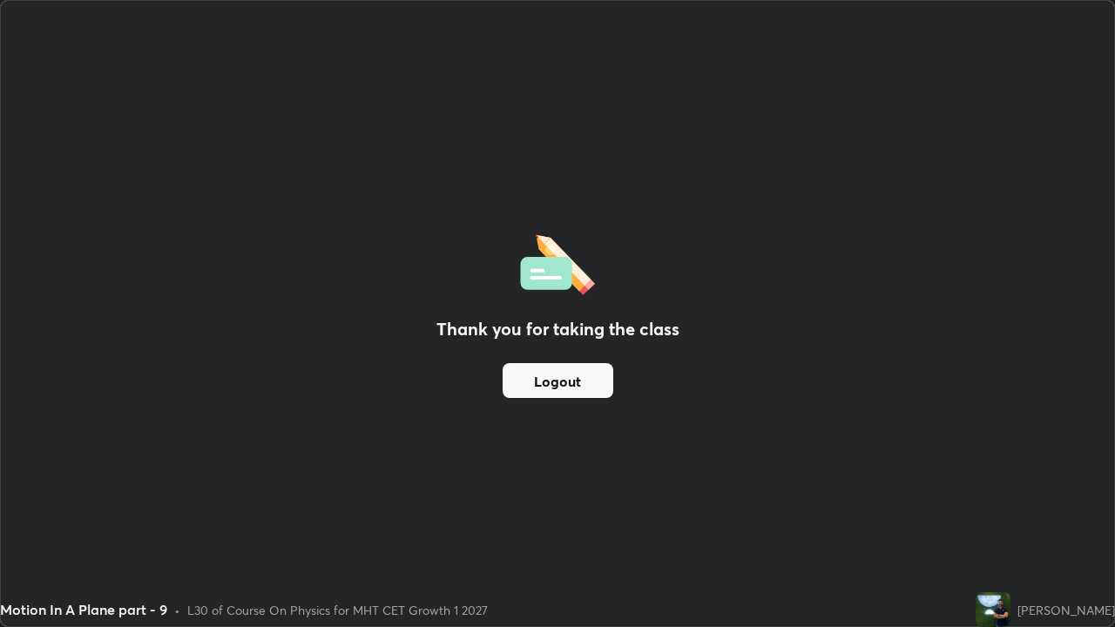
click at [576, 393] on button "Logout" at bounding box center [558, 380] width 111 height 35
